Goal: Find specific page/section: Find specific page/section

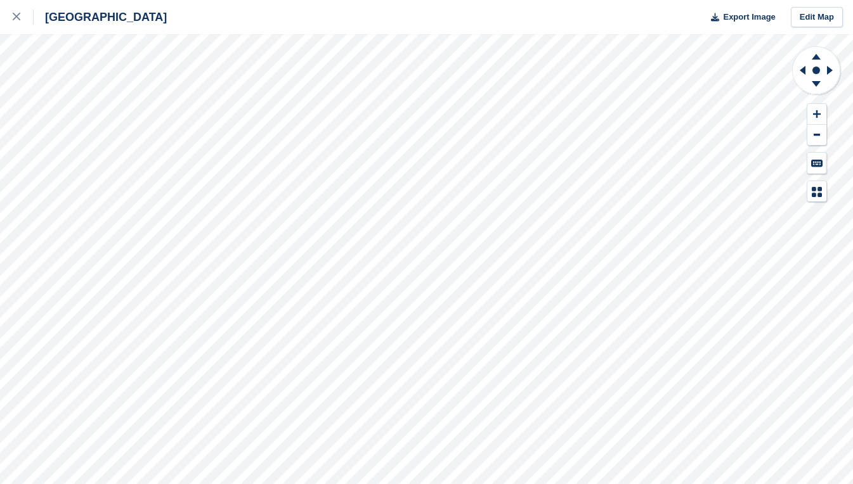
click at [139, 107] on div "Exeter Export Image Edit Map" at bounding box center [426, 242] width 853 height 484
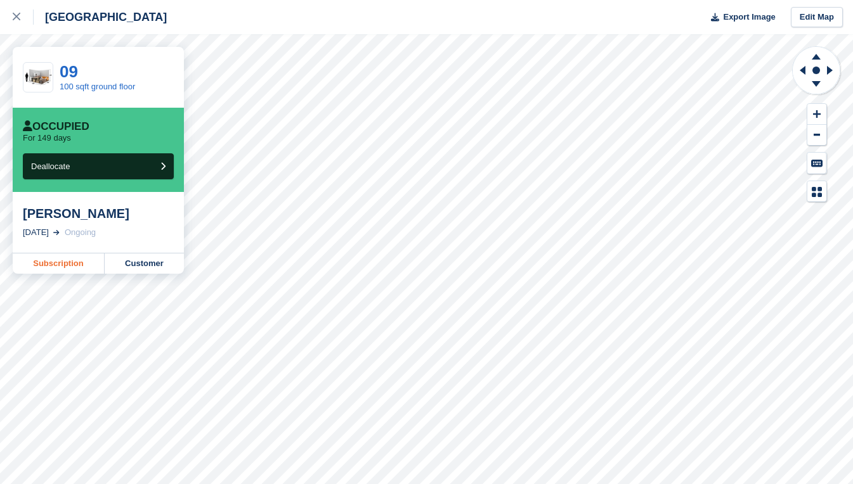
click at [75, 256] on link "Subscription" at bounding box center [59, 264] width 92 height 20
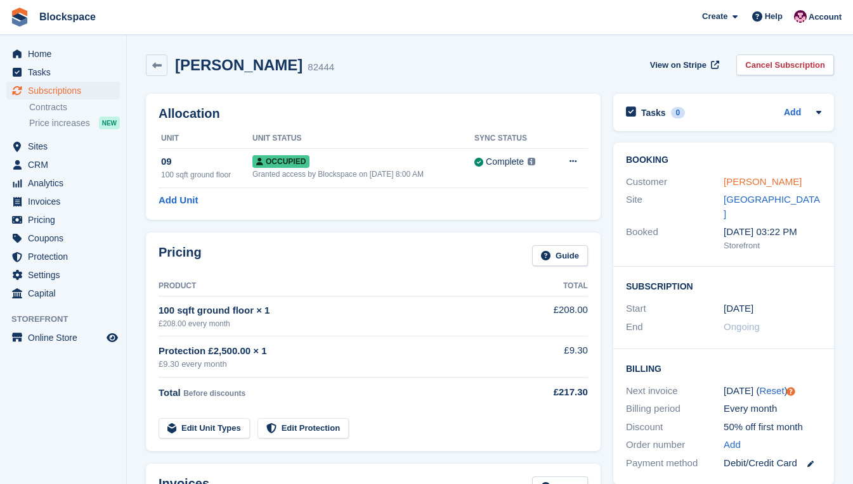
click at [751, 185] on link "[PERSON_NAME]" at bounding box center [762, 181] width 78 height 11
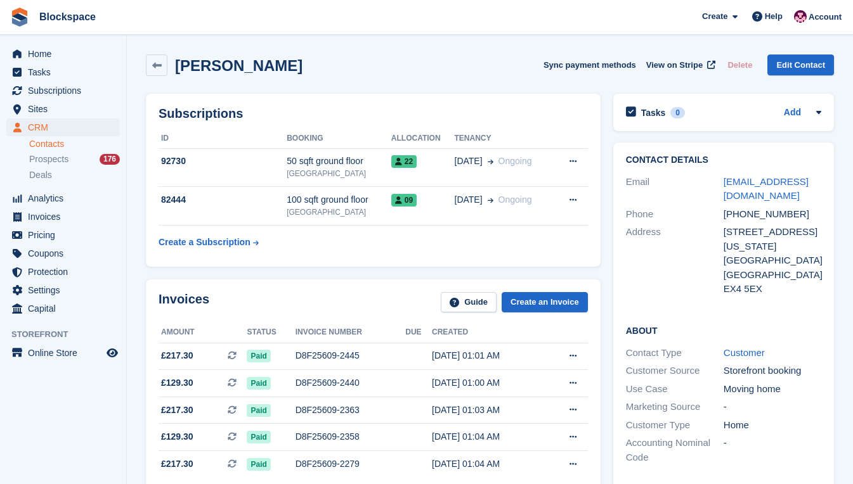
click at [667, 202] on div "Email" at bounding box center [675, 189] width 98 height 29
